Goal: Find specific page/section: Find specific page/section

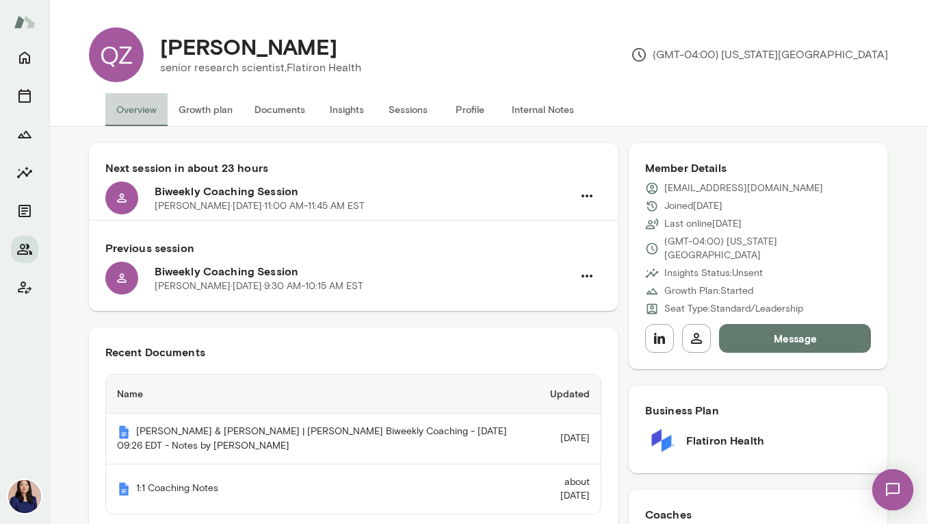
click at [143, 118] on button "Overview" at bounding box center [136, 109] width 62 height 33
click at [127, 190] on div at bounding box center [121, 197] width 33 height 33
click at [125, 199] on icon at bounding box center [121, 197] width 9 height 9
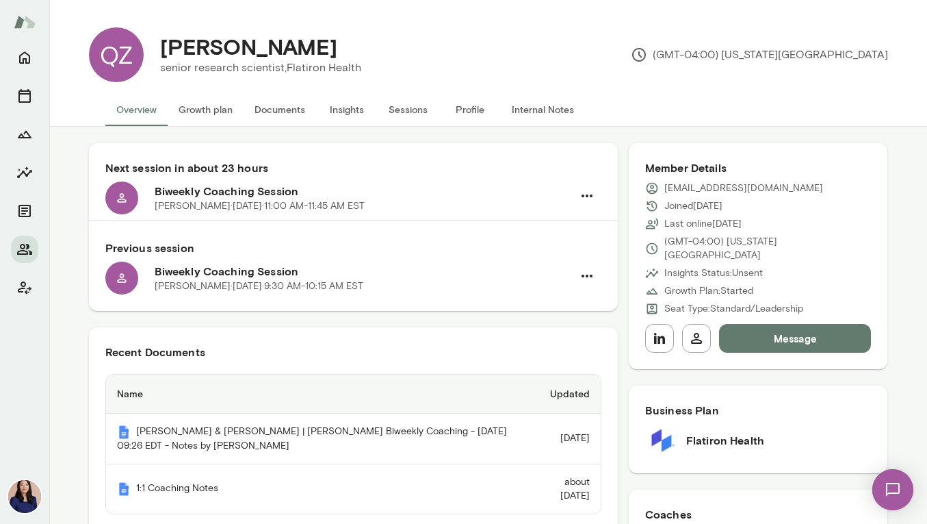
click at [125, 199] on icon at bounding box center [121, 197] width 9 height 9
